Goal: Find specific page/section: Find specific page/section

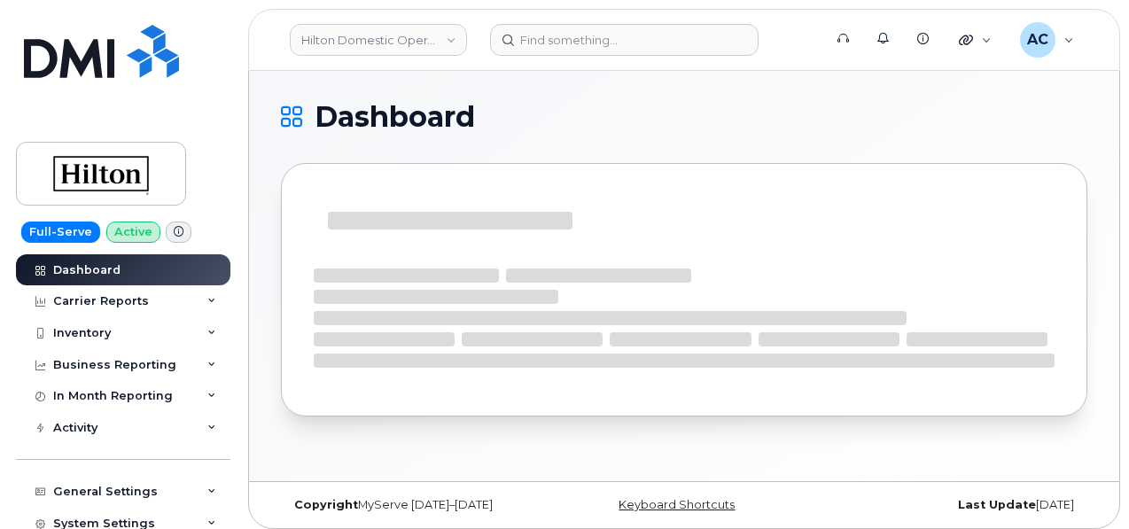
scroll to position [8, 0]
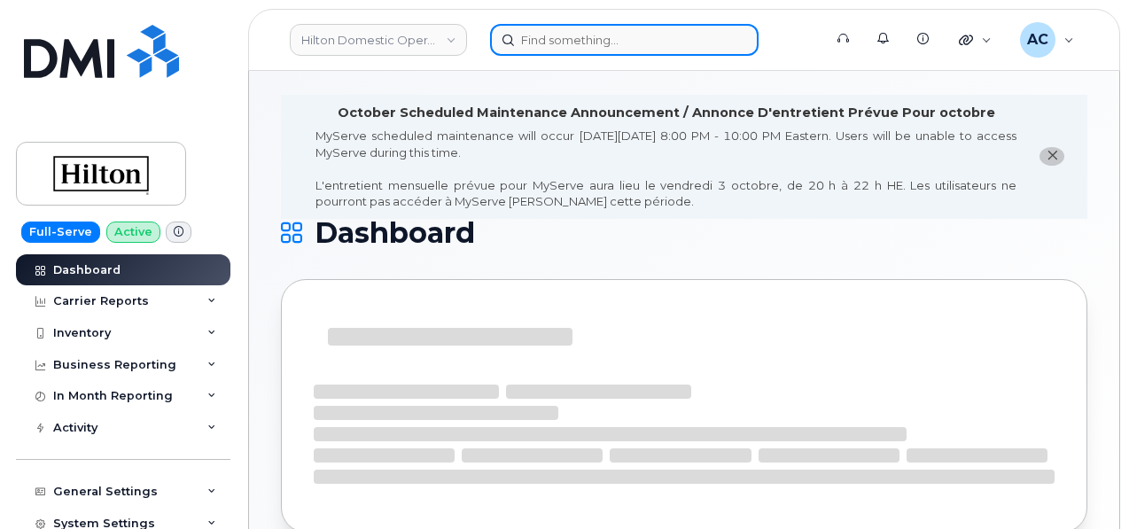
click at [554, 45] on input at bounding box center [624, 40] width 268 height 32
paste input "7037122738"
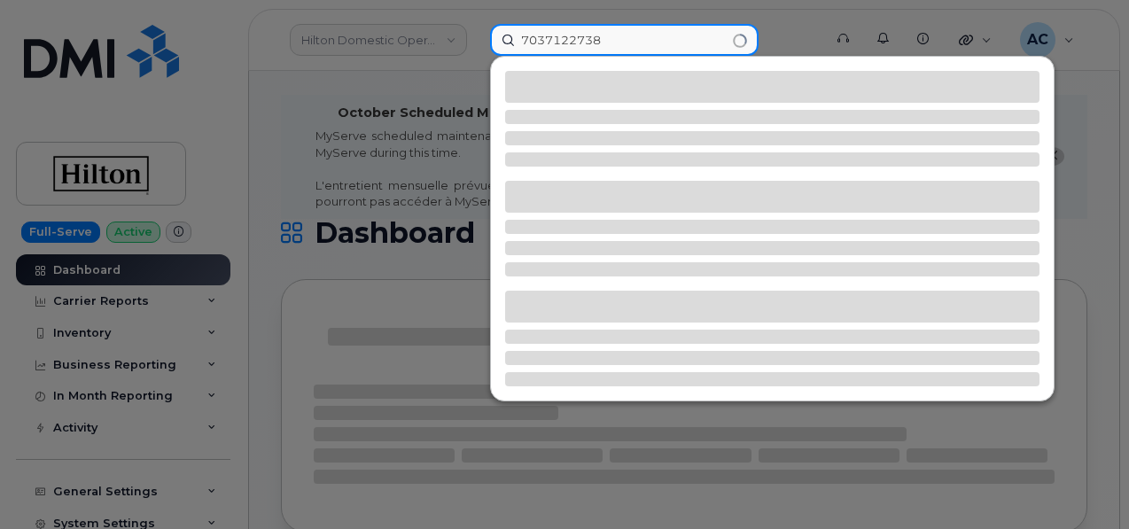
type input "7037122738"
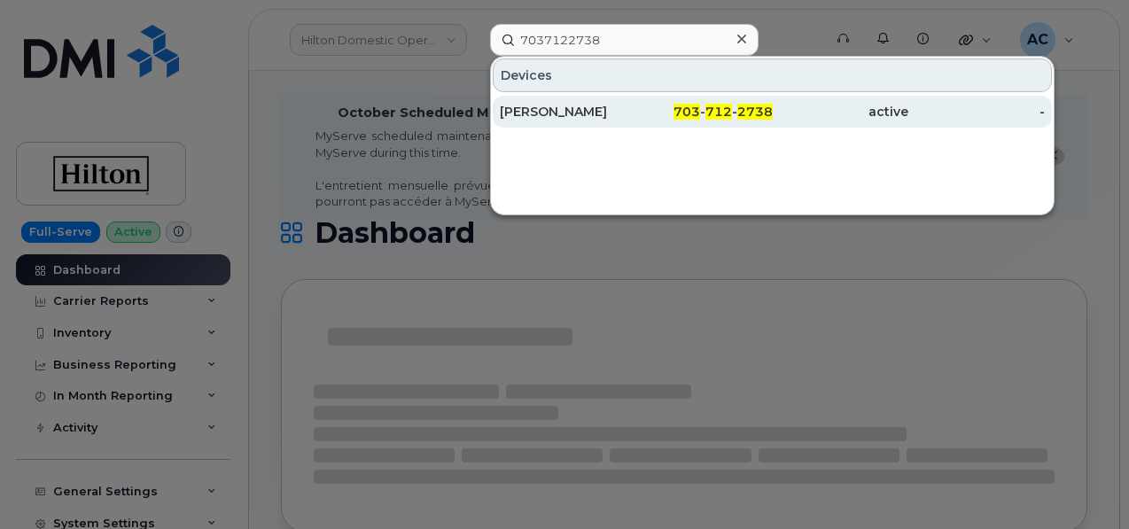
click at [595, 109] on div "[PERSON_NAME]" at bounding box center [568, 112] width 136 height 18
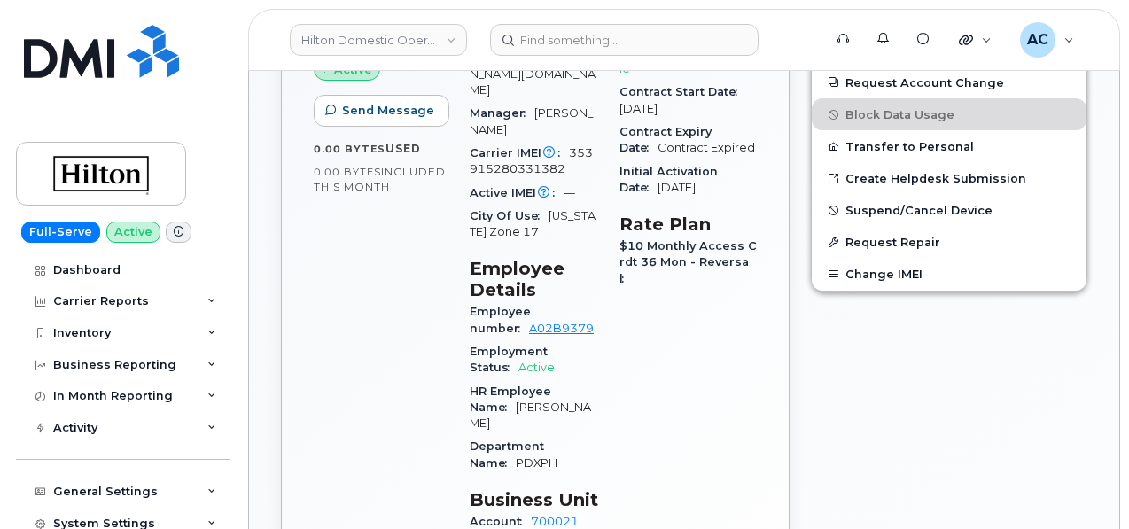
scroll to position [443, 0]
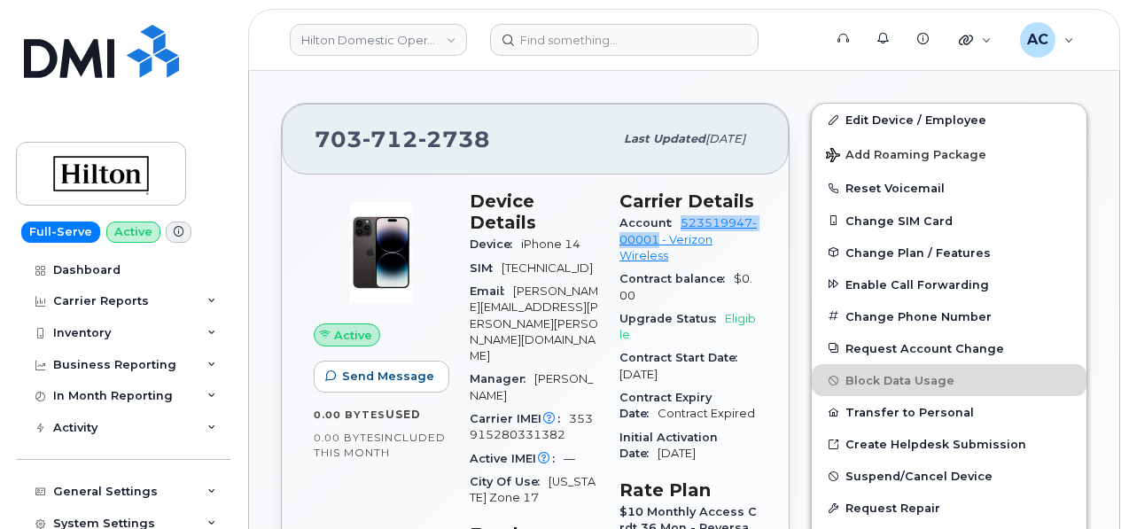
drag, startPoint x: 630, startPoint y: 231, endPoint x: 750, endPoint y: 235, distance: 119.7
click at [750, 235] on div "Account 523519947-00001 - Verizon Wireless" at bounding box center [687, 240] width 137 height 56
copy link "523519947-00001"
